Goal: Information Seeking & Learning: Learn about a topic

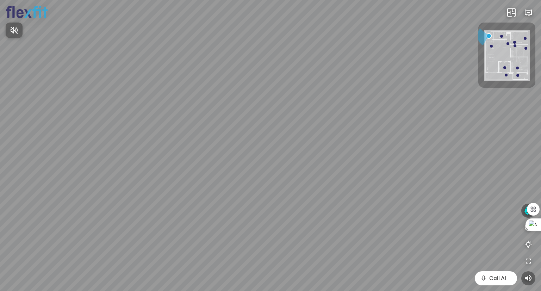
click at [277, 240] on div at bounding box center [270, 145] width 541 height 291
drag, startPoint x: 386, startPoint y: 172, endPoint x: 424, endPoint y: 159, distance: 40.0
click at [424, 159] on div "Ban công Bếp Phòng ngủ master Phòng ngủ Phòng ngủ" at bounding box center [270, 145] width 541 height 291
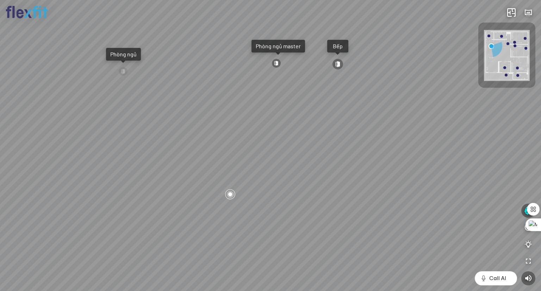
drag, startPoint x: 443, startPoint y: 160, endPoint x: 311, endPoint y: 129, distance: 136.5
click at [311, 129] on div "Ban công Bếp Phòng ngủ master Phòng ngủ Phòng ngủ" at bounding box center [270, 145] width 541 height 291
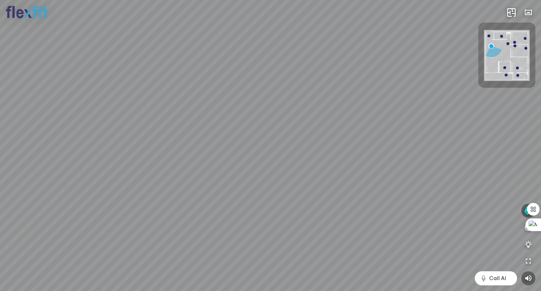
drag, startPoint x: 373, startPoint y: 153, endPoint x: 209, endPoint y: 208, distance: 173.0
click at [209, 208] on div "Ban công Bếp Phòng ngủ master Phòng ngủ Phòng ngủ" at bounding box center [270, 145] width 541 height 291
drag, startPoint x: 380, startPoint y: 192, endPoint x: 389, endPoint y: 175, distance: 19.1
click at [304, 175] on div "Ban công Bếp Phòng ngủ master Phòng ngủ Phòng ngủ" at bounding box center [270, 145] width 541 height 291
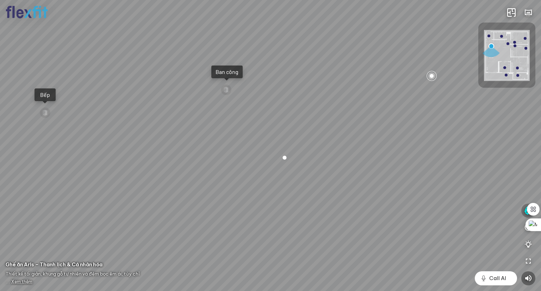
click at [525, 210] on icon "button" at bounding box center [528, 210] width 9 height 8
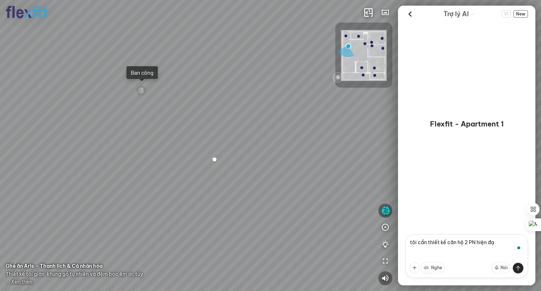
type textarea "tôi cần thiết kế căn hộ 2 PN hiện đại"
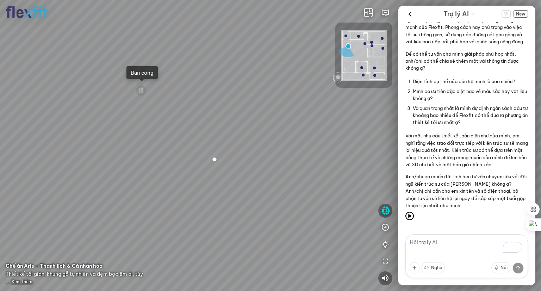
scroll to position [52, 0]
click at [450, 241] on textarea "To enrich screen reader interactions, please activate Accessibility in Grammarl…" at bounding box center [466, 256] width 123 height 44
